Goal: Information Seeking & Learning: Find specific fact

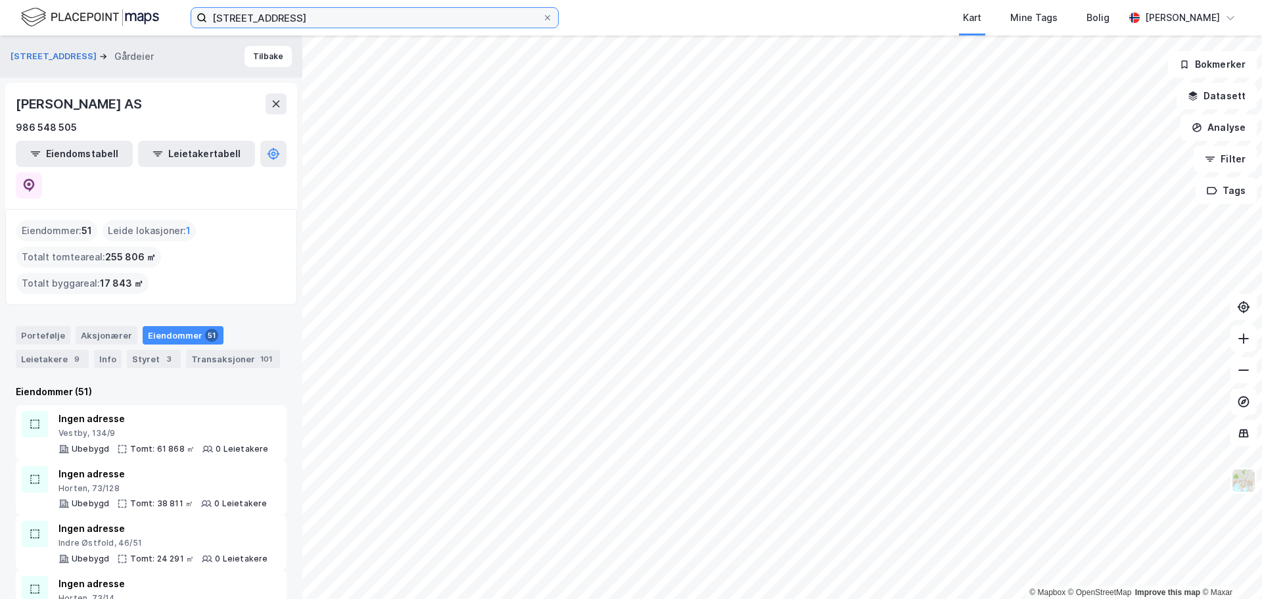
click at [288, 11] on input "[STREET_ADDRESS]" at bounding box center [374, 18] width 335 height 20
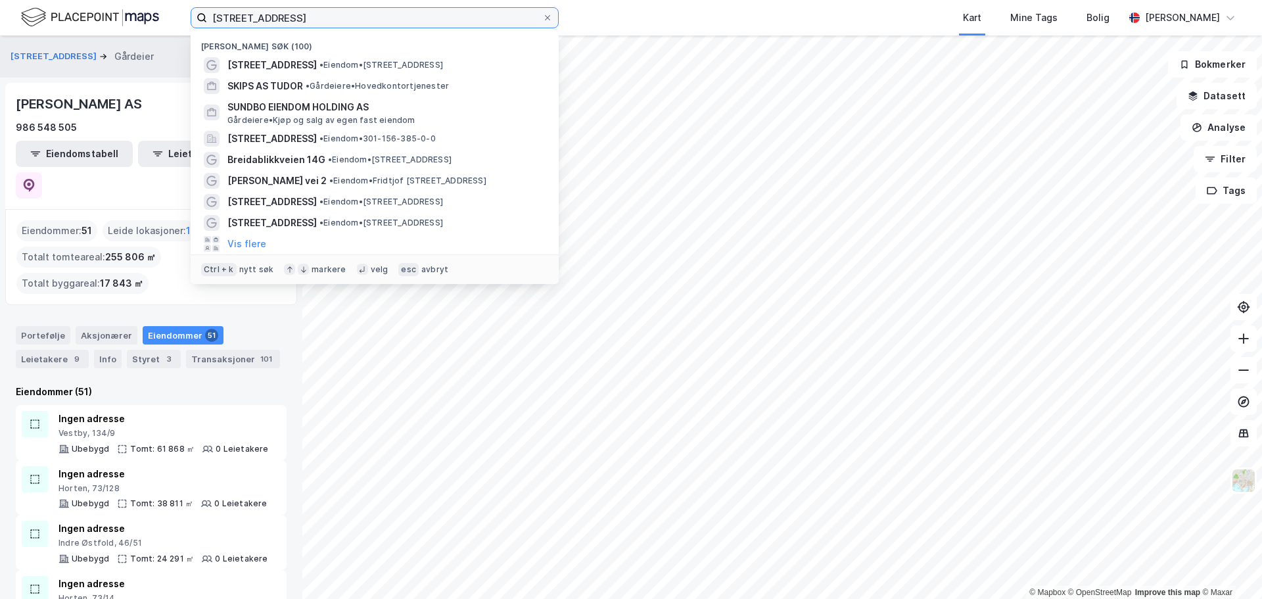
click at [288, 11] on input "[STREET_ADDRESS]" at bounding box center [374, 18] width 335 height 20
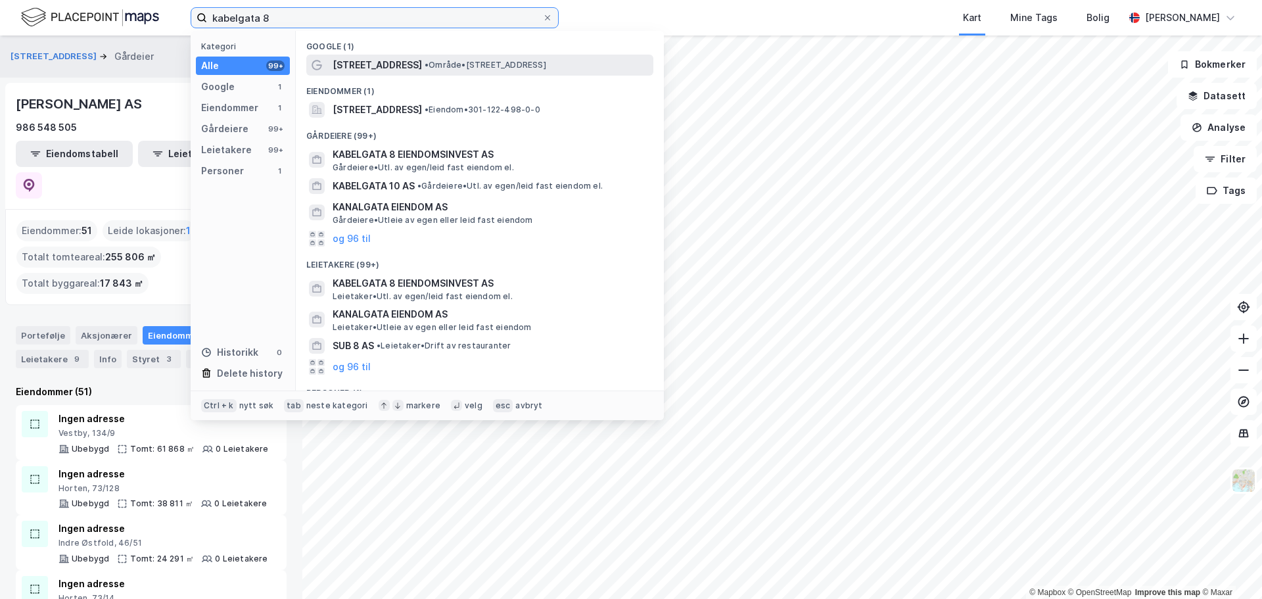
type input "kabelgata 8"
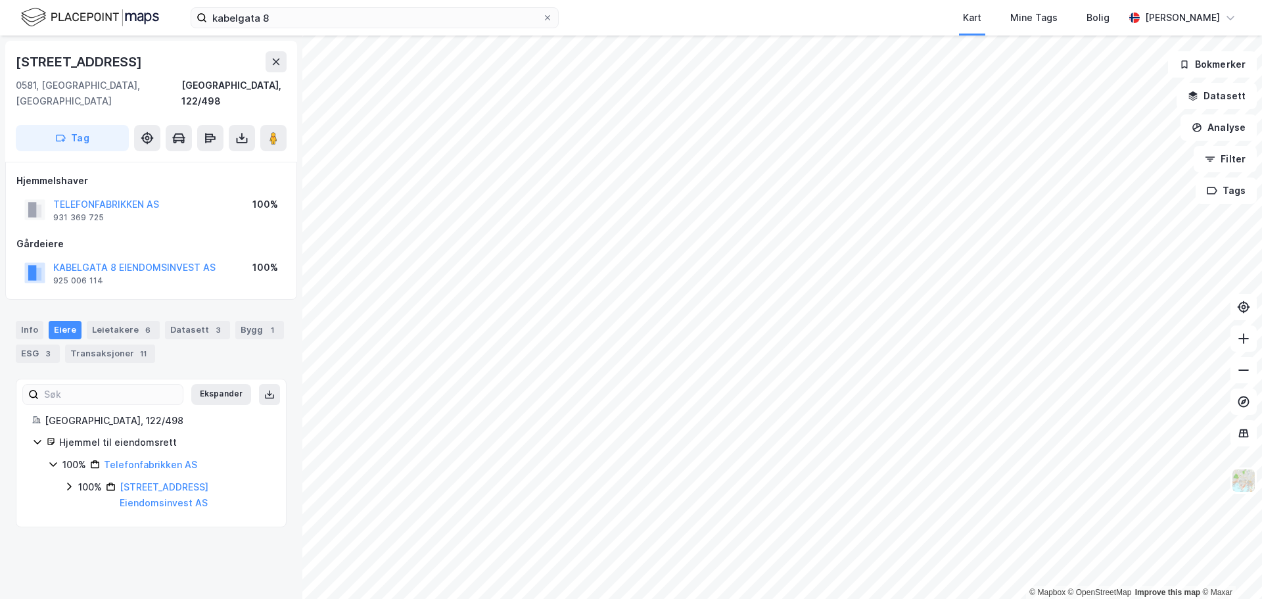
click at [77, 479] on div "100% [STREET_ADDRESS] Eiendomsinvest AS" at bounding box center [167, 495] width 206 height 32
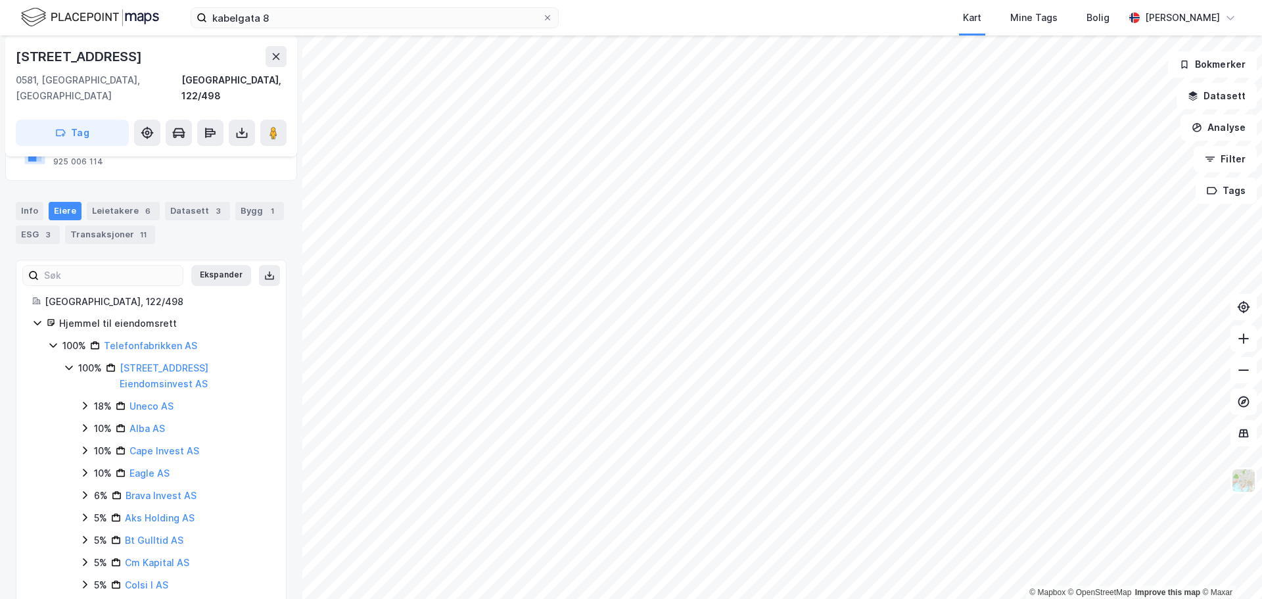
scroll to position [66, 0]
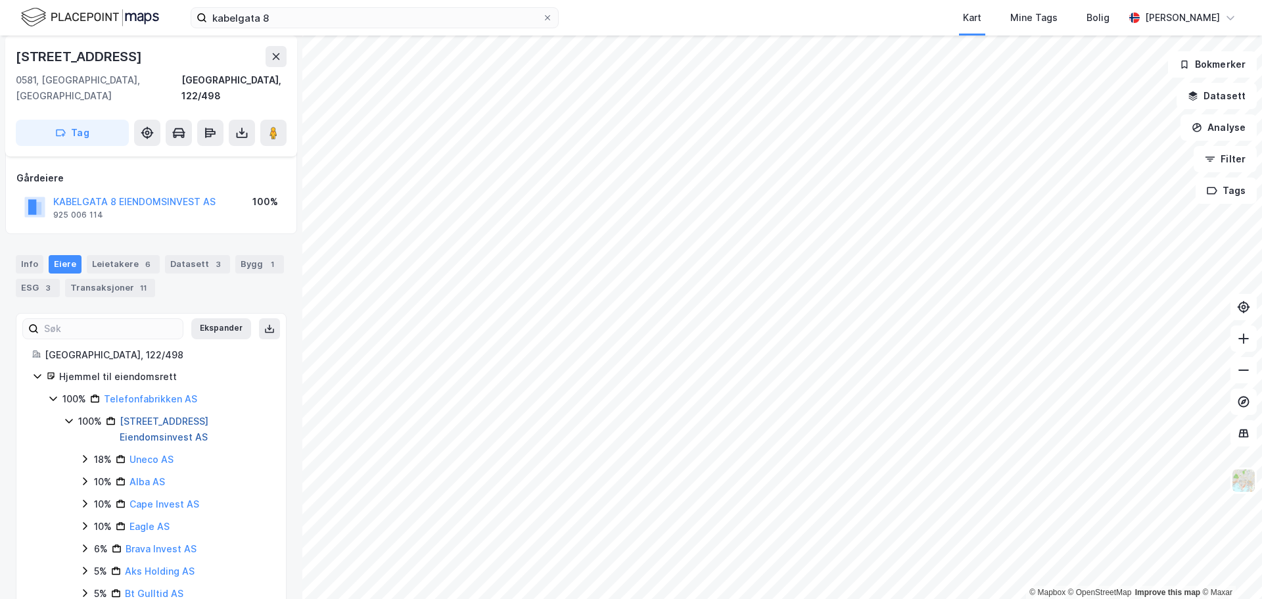
click at [208, 415] on link "[STREET_ADDRESS] Eiendomsinvest AS" at bounding box center [164, 428] width 89 height 27
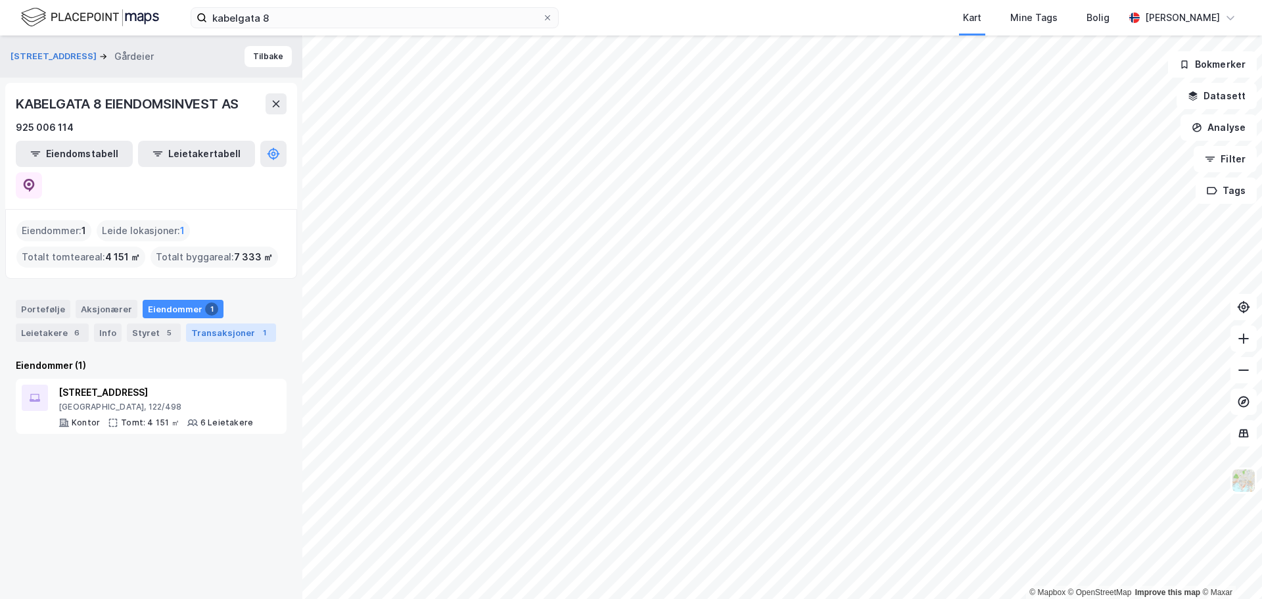
click at [215, 323] on div "Transaksjoner 1" at bounding box center [231, 332] width 90 height 18
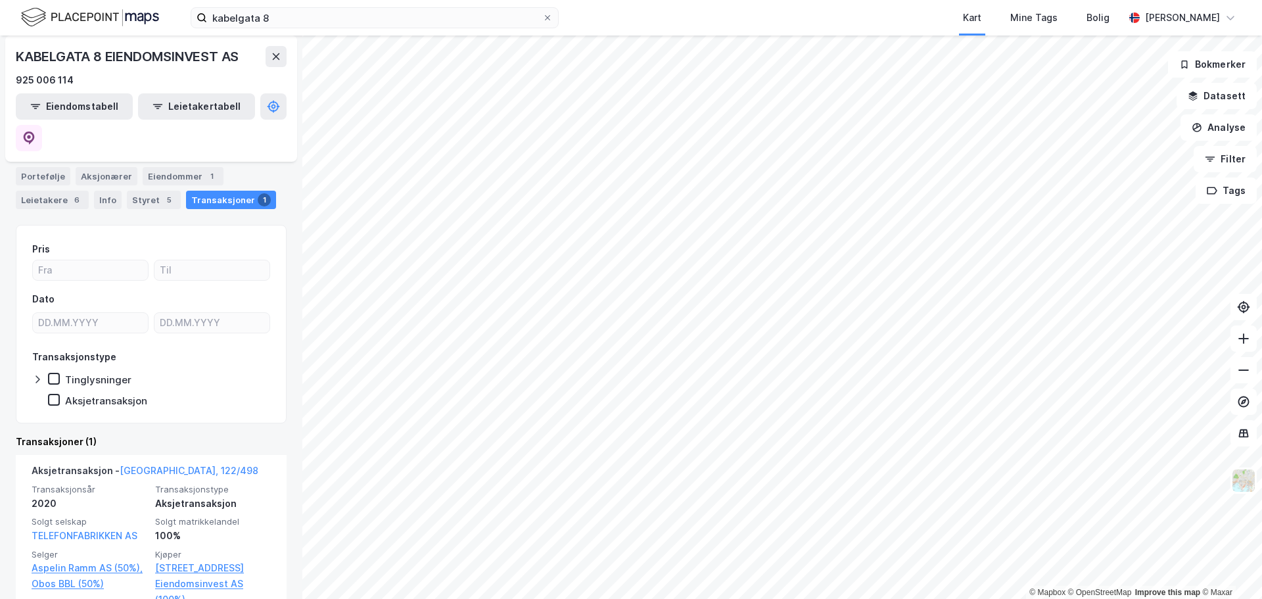
scroll to position [133, 0]
click at [145, 190] on div "Styret 5" at bounding box center [154, 199] width 54 height 18
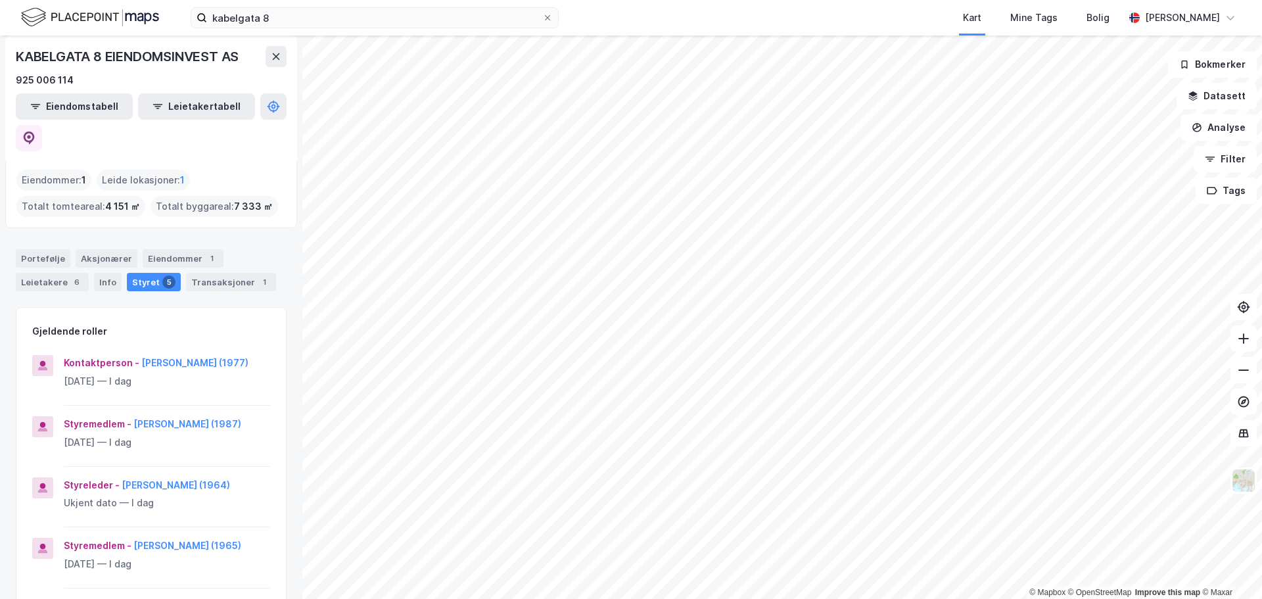
scroll to position [197, 0]
